Goal: Task Accomplishment & Management: Use online tool/utility

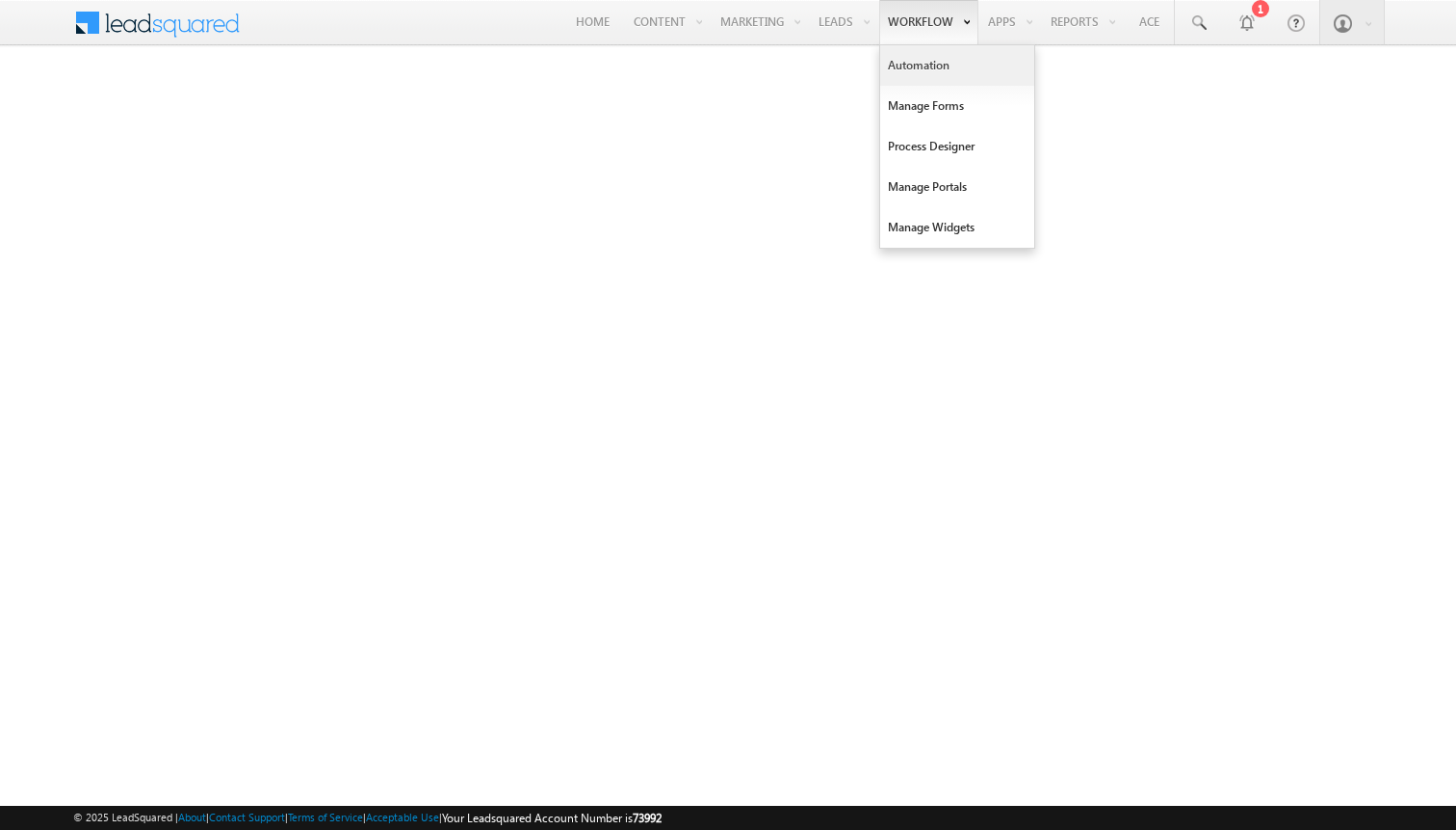
click at [931, 60] on link "Automation" at bounding box center [958, 65] width 154 height 40
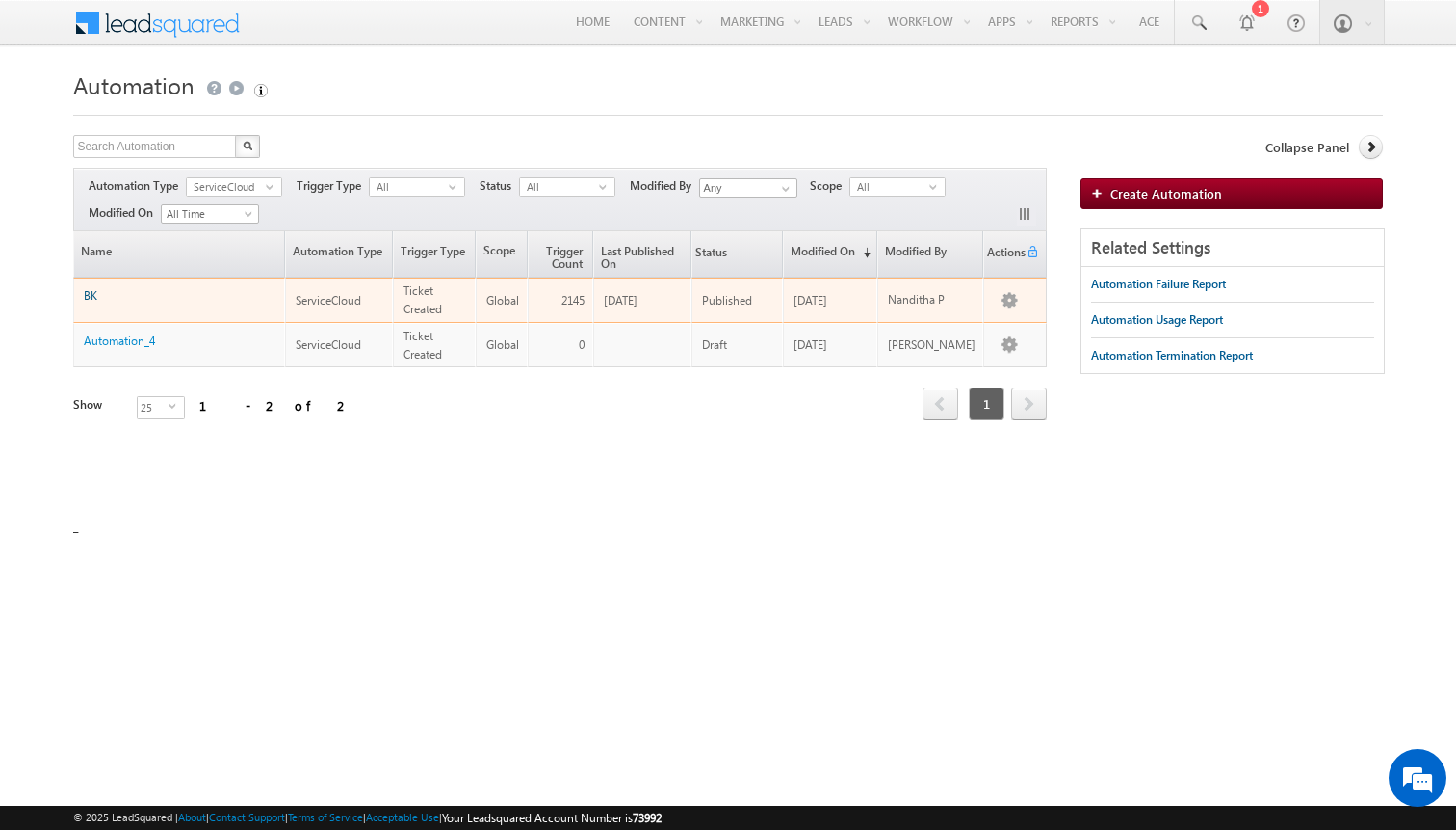
click at [93, 298] on link "BK" at bounding box center [91, 295] width 14 height 15
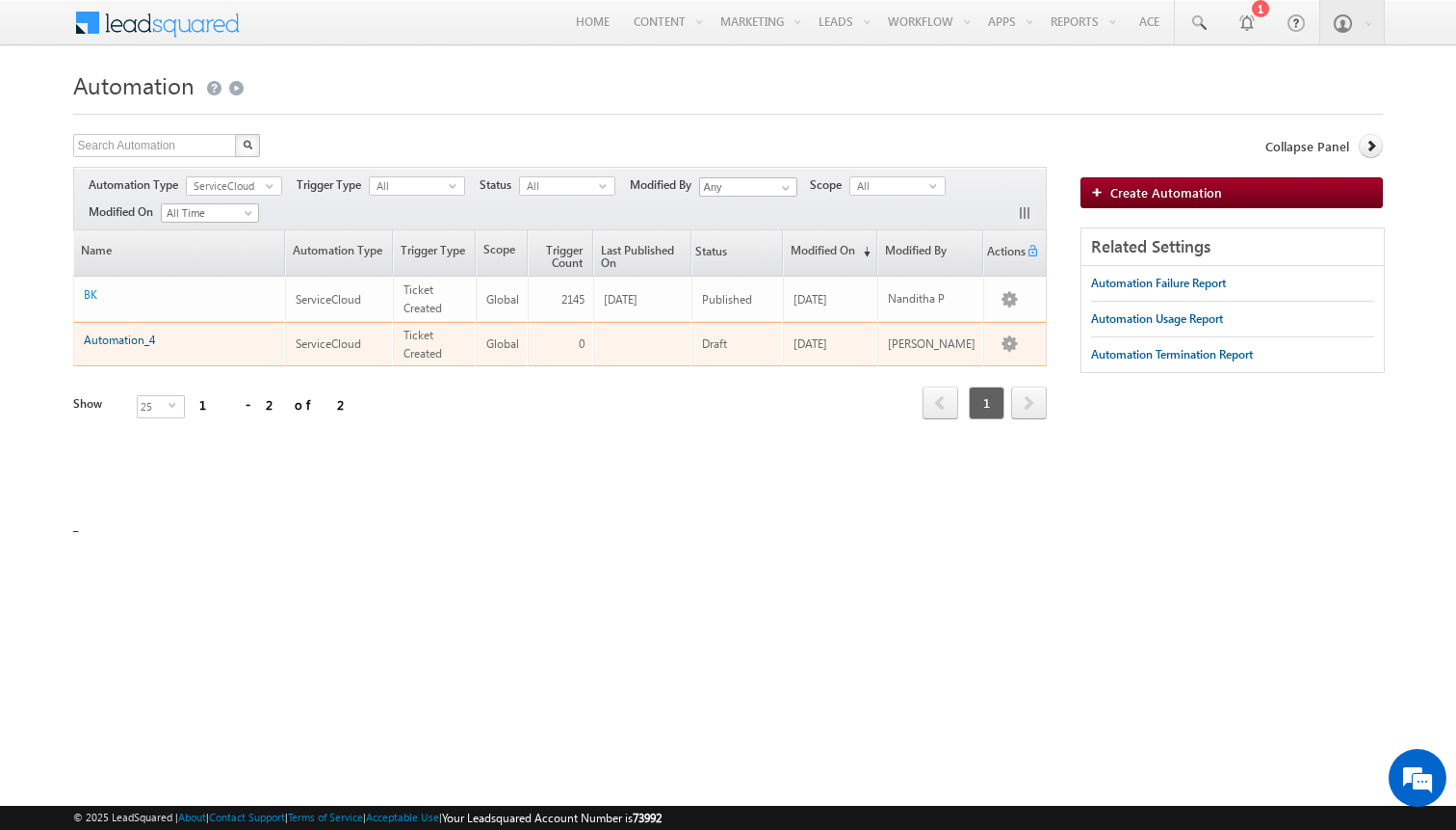
click at [144, 336] on link "Automation_4" at bounding box center [119, 339] width 71 height 15
